Goal: Find specific page/section: Find specific page/section

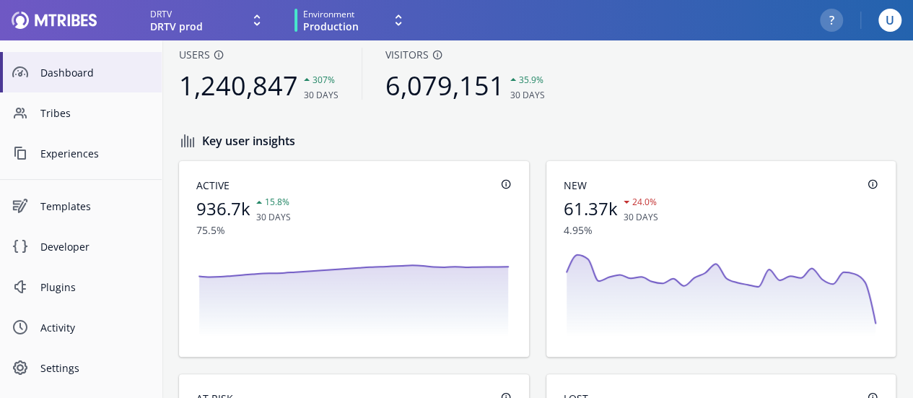
scroll to position [51, 0]
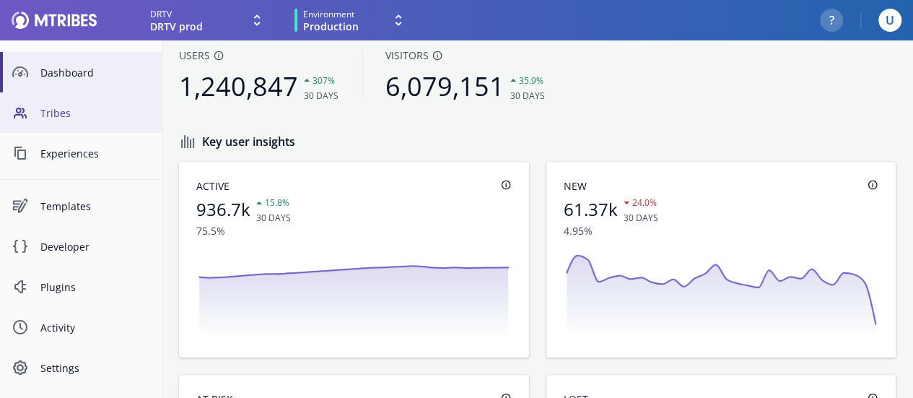
click at [48, 117] on span "Tribes" at bounding box center [95, 112] width 110 height 15
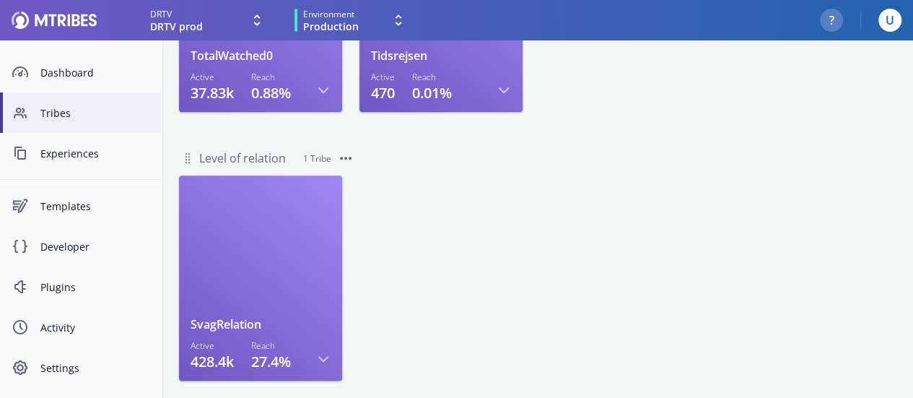
scroll to position [756, 0]
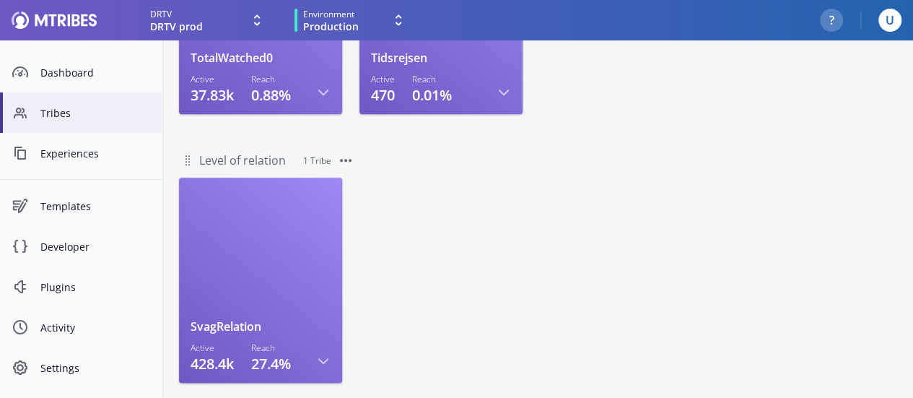
click at [540, 230] on div "SvagRelation Active 428.4k Reach 27.4% More options Tribe" at bounding box center [538, 283] width 752 height 222
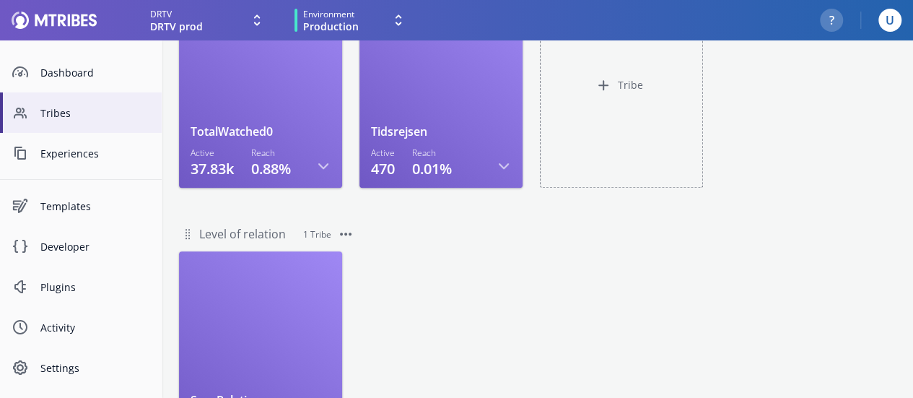
scroll to position [793, 0]
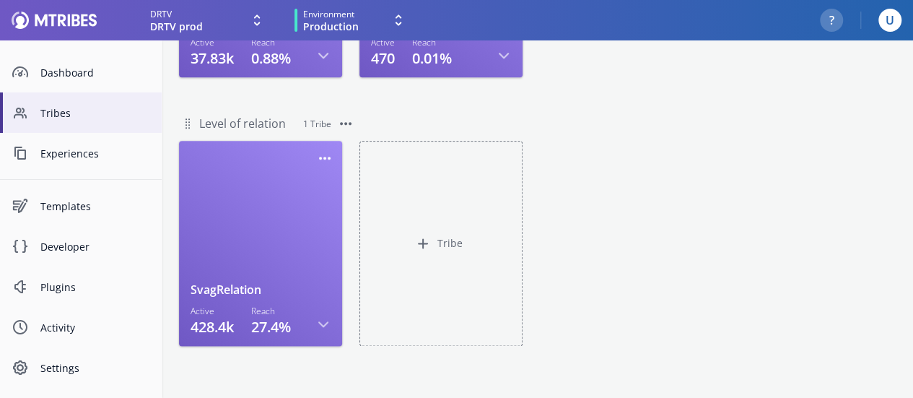
click at [260, 213] on div at bounding box center [261, 216] width 140 height 129
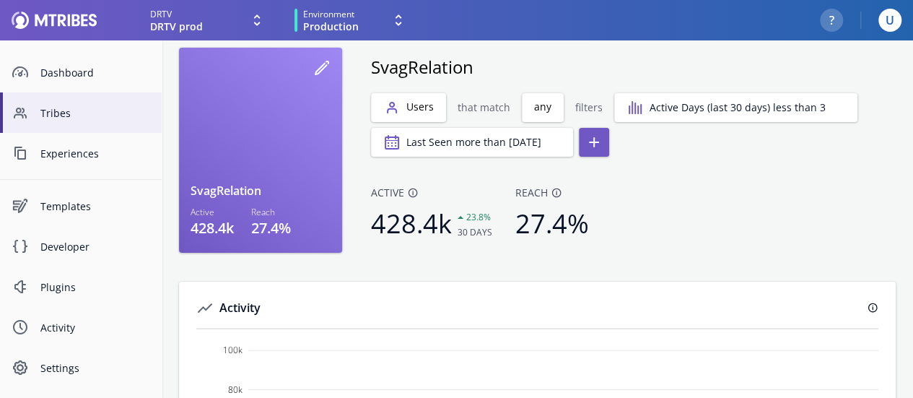
scroll to position [54, 0]
